Goal: Transaction & Acquisition: Purchase product/service

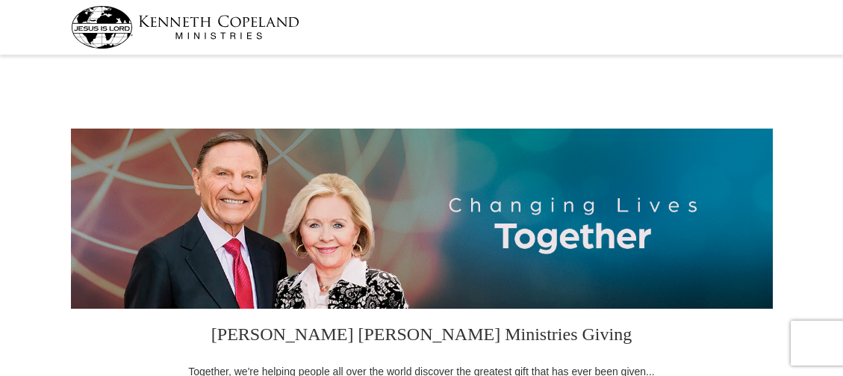
select select "NY"
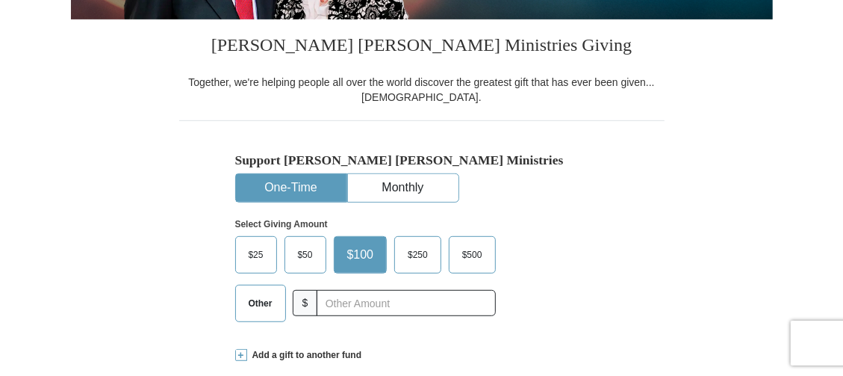
scroll to position [298, 0]
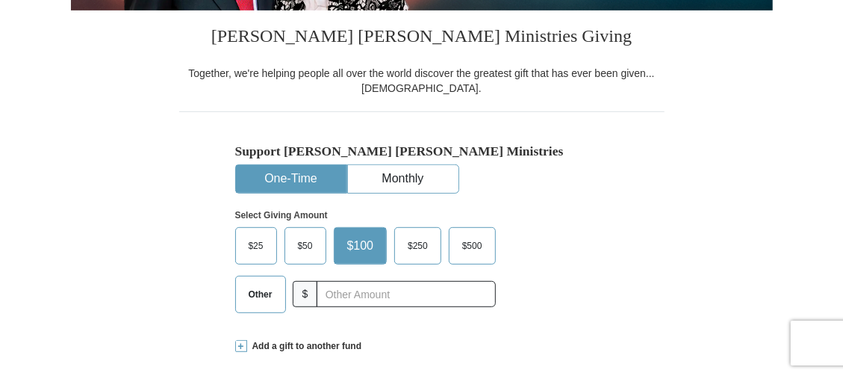
drag, startPoint x: 272, startPoint y: 293, endPoint x: 314, endPoint y: 289, distance: 42.0
click at [271, 293] on span "Other" at bounding box center [260, 294] width 39 height 22
click at [0, 0] on input "Other" at bounding box center [0, 0] width 0 height 0
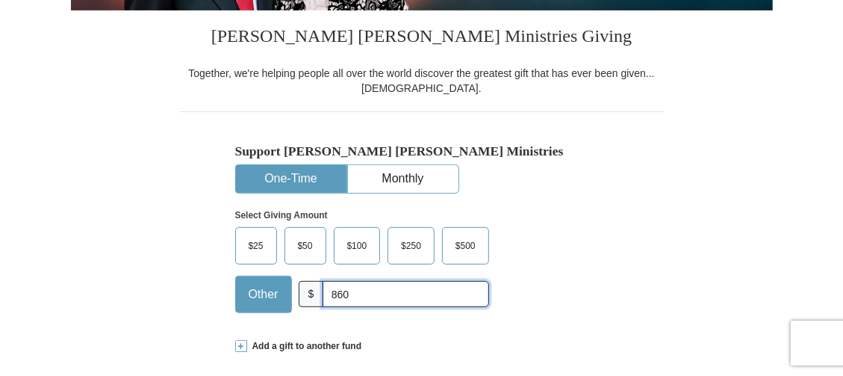
click at [338, 297] on input "860" at bounding box center [406, 294] width 166 height 26
type input "60"
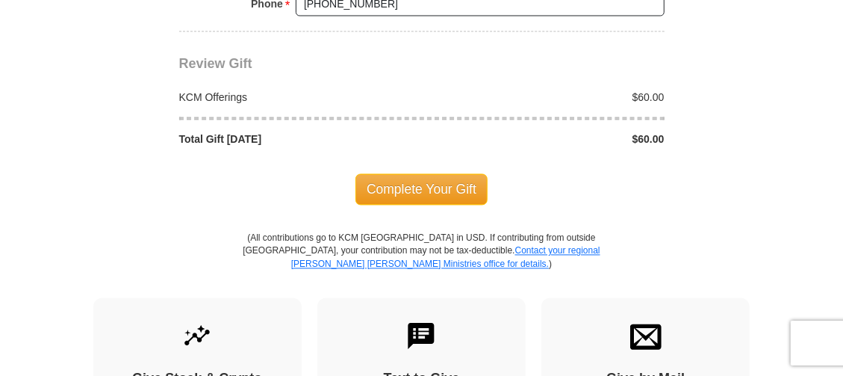
scroll to position [1344, 0]
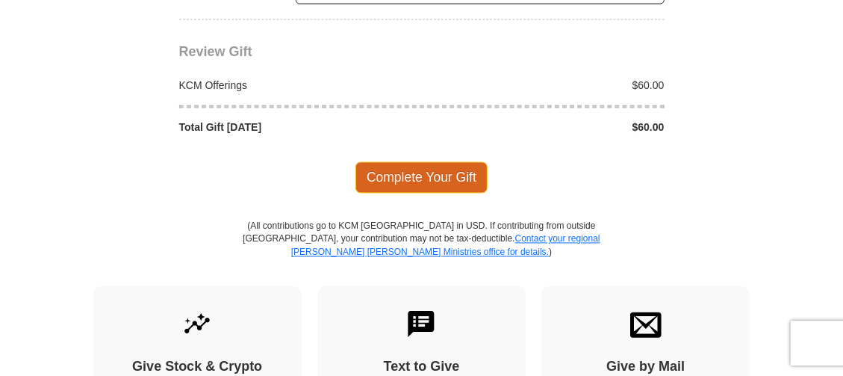
click at [445, 173] on span "Complete Your Gift" at bounding box center [422, 177] width 132 height 31
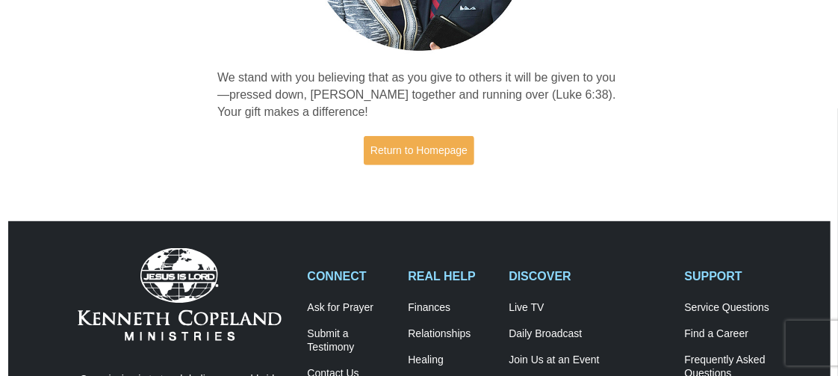
scroll to position [298, 0]
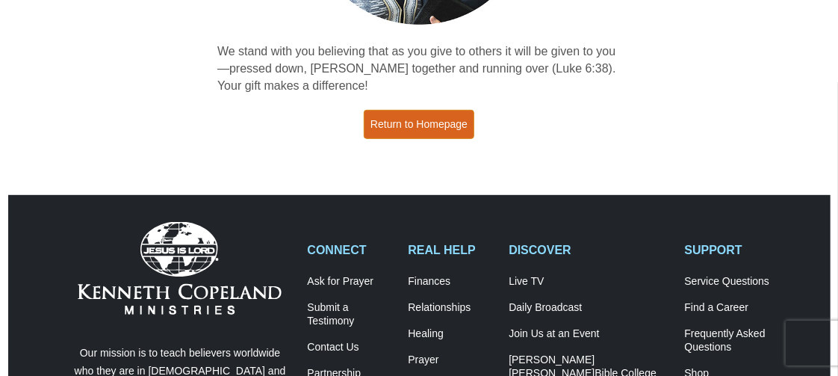
click at [453, 126] on link "Return to Homepage" at bounding box center [419, 124] width 111 height 29
